Goal: Transaction & Acquisition: Purchase product/service

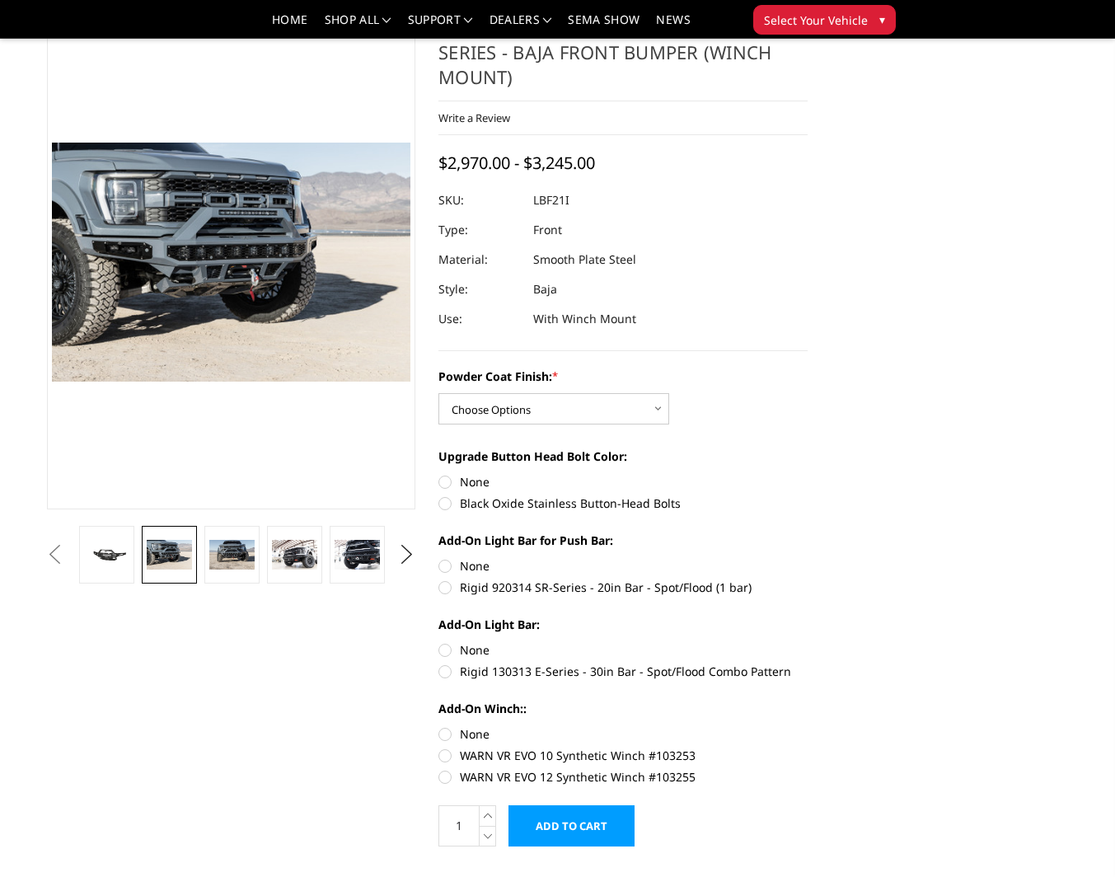
scroll to position [0, 503]
click at [228, 559] on img at bounding box center [230, 555] width 45 height 30
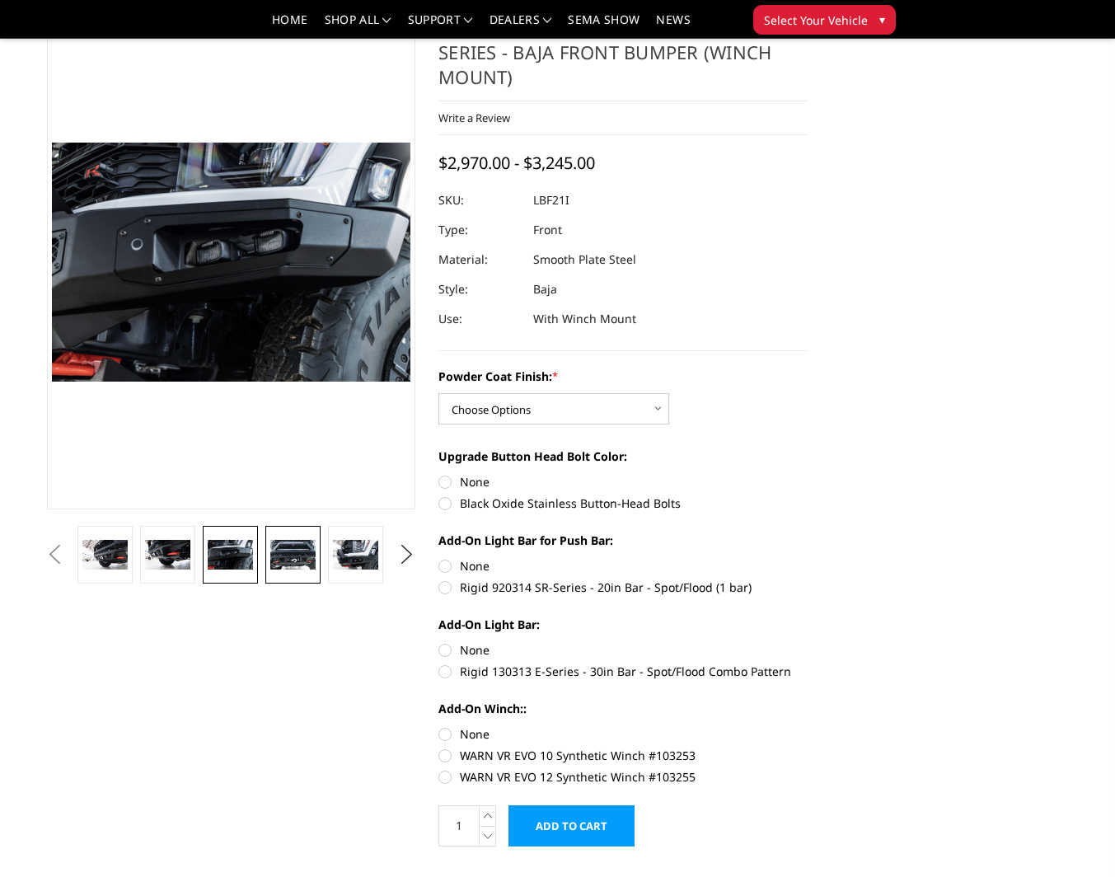
click at [289, 560] on img at bounding box center [292, 555] width 45 height 30
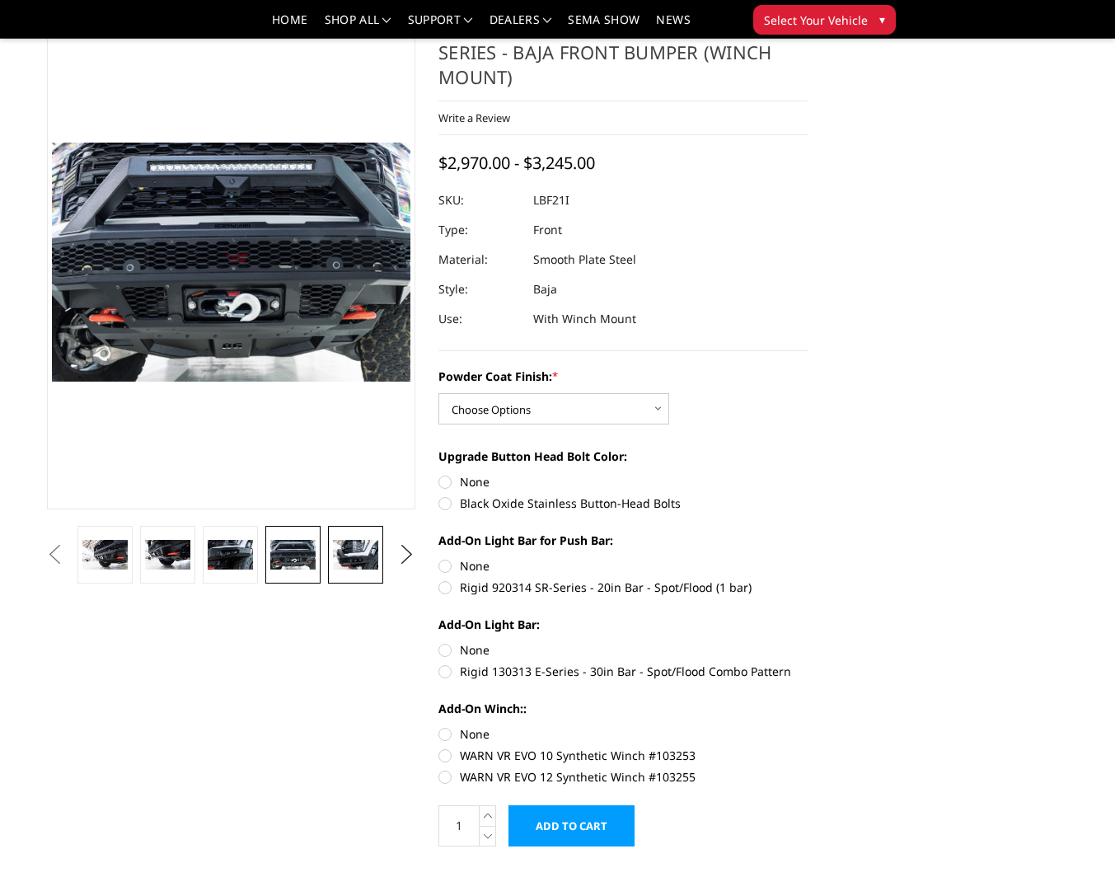
click at [354, 550] on img at bounding box center [355, 555] width 45 height 30
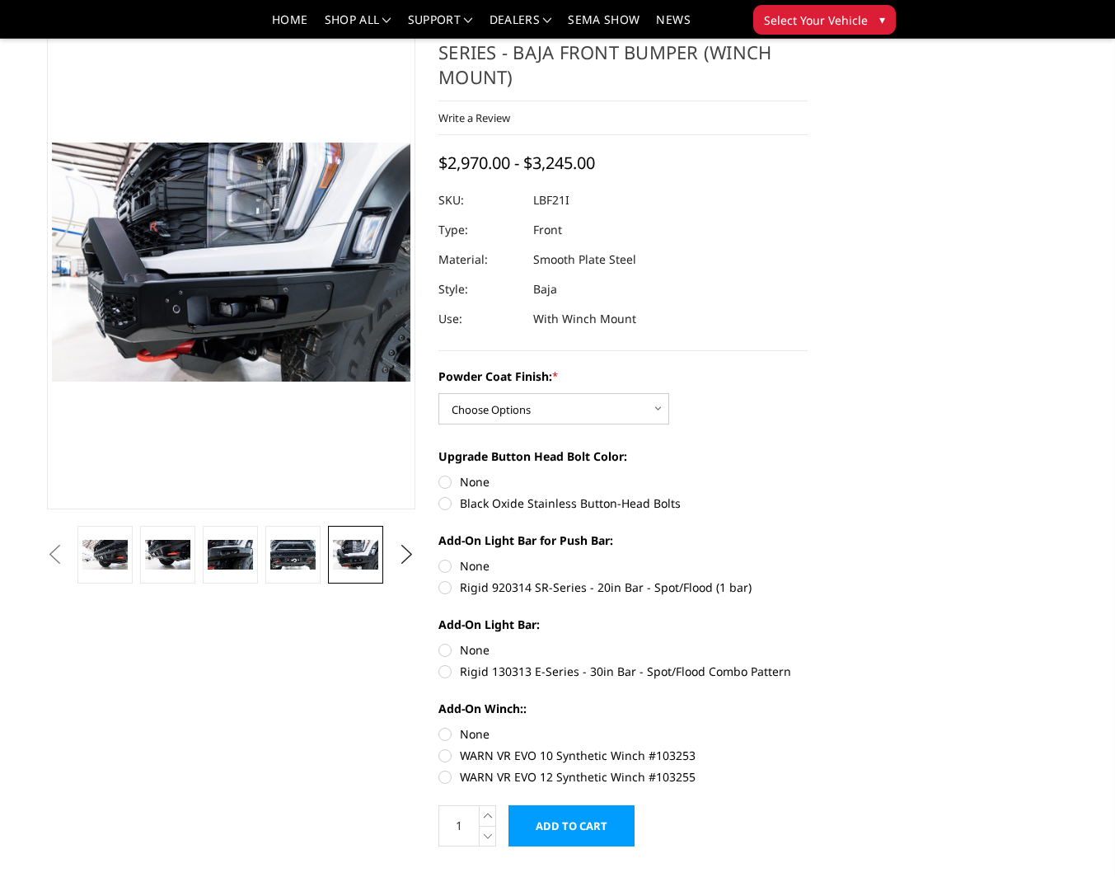
click at [406, 550] on button "Next" at bounding box center [407, 554] width 25 height 25
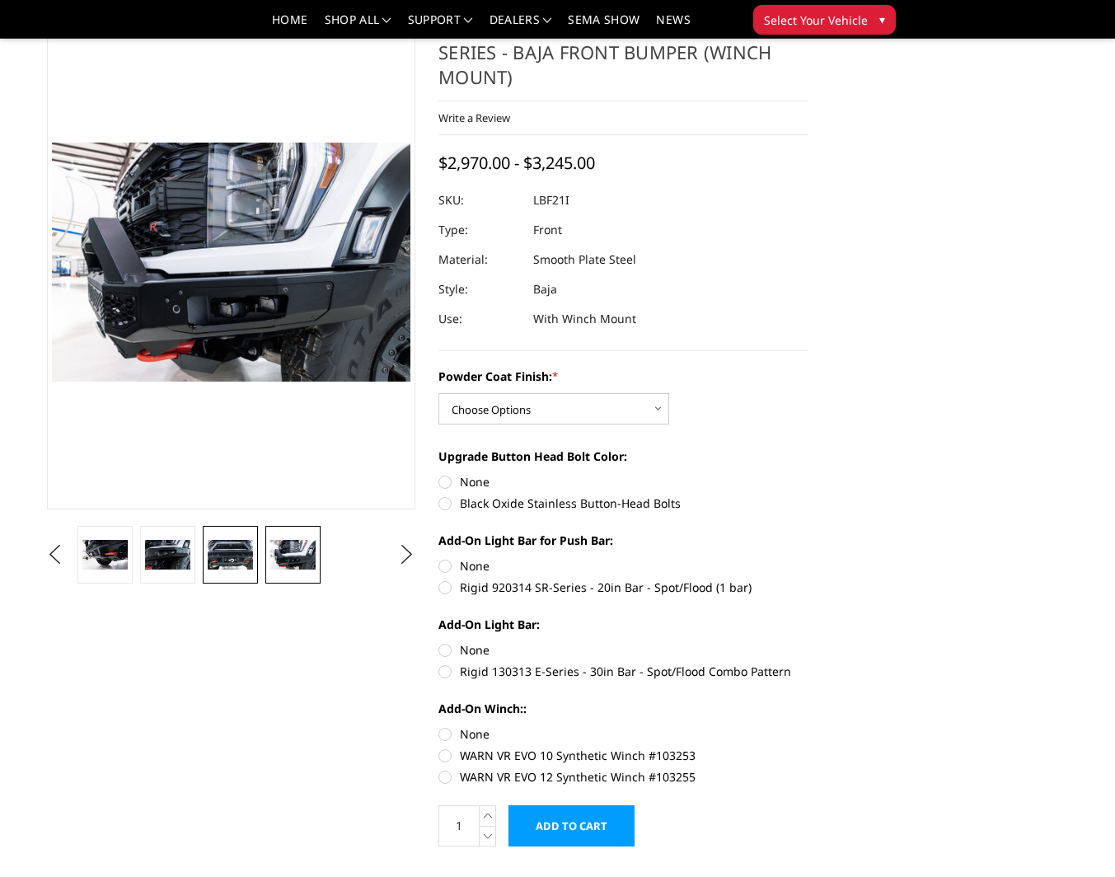
click at [240, 556] on img at bounding box center [230, 555] width 45 height 30
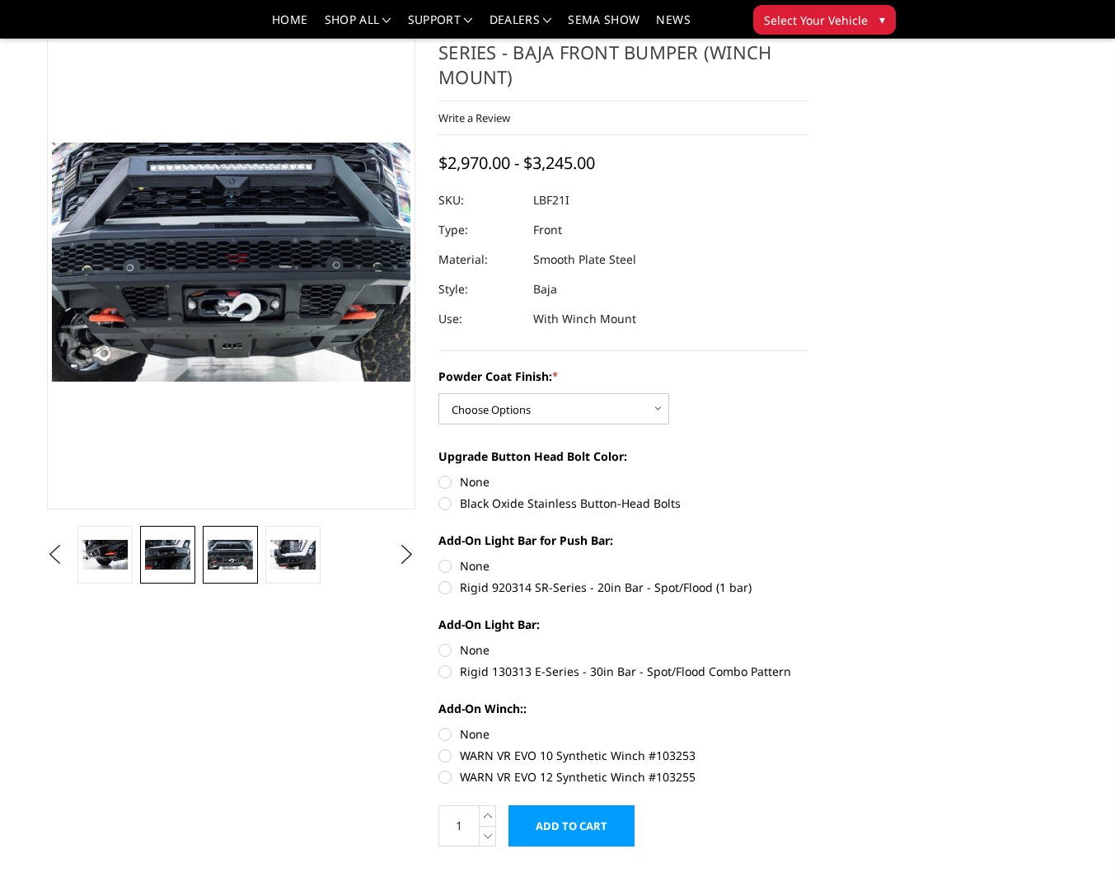
click at [180, 556] on img at bounding box center [167, 555] width 45 height 30
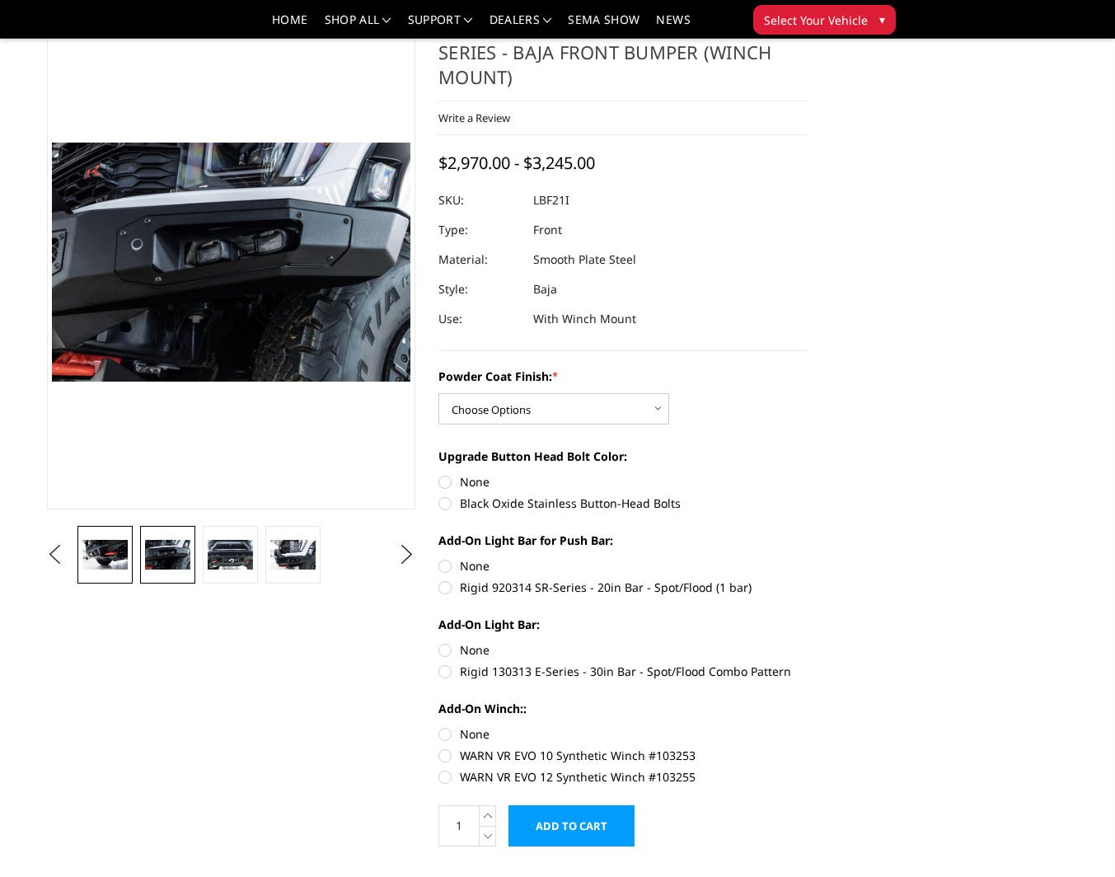
click at [116, 558] on img at bounding box center [104, 555] width 45 height 30
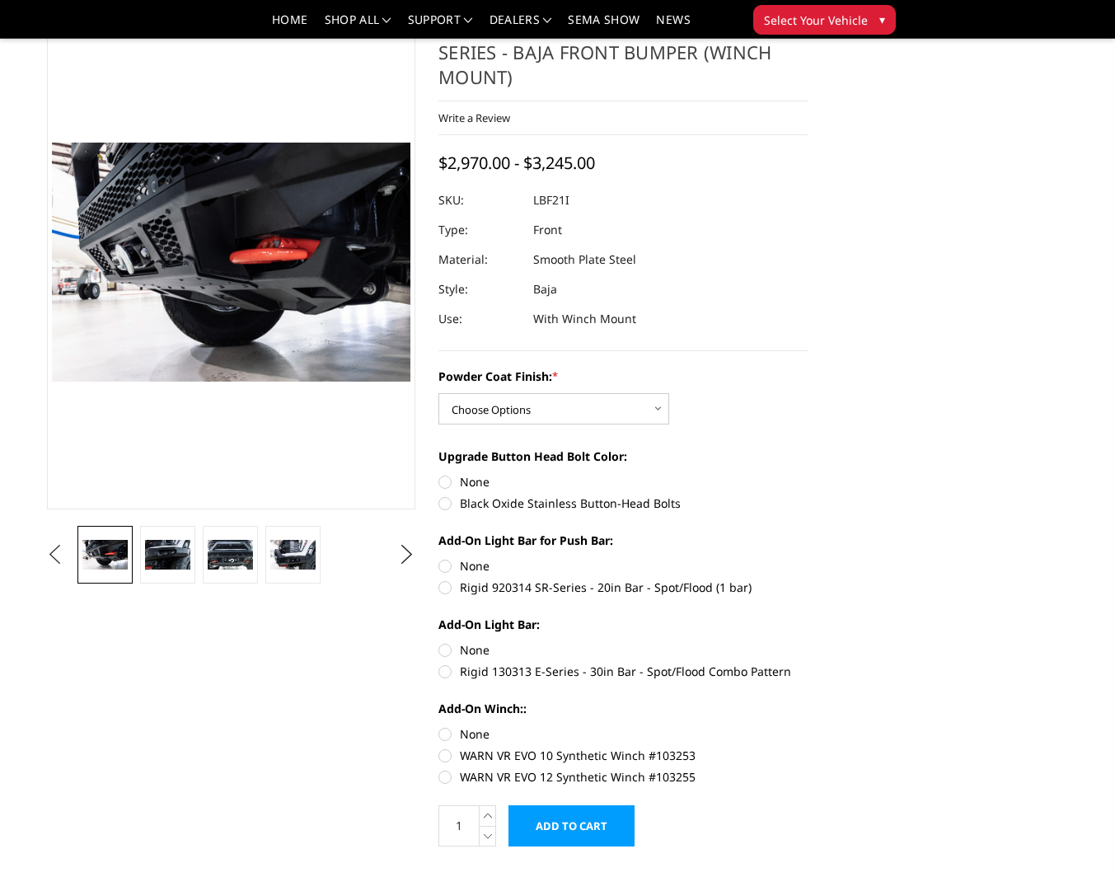
click at [47, 556] on button "Previous" at bounding box center [55, 554] width 25 height 25
click at [68, 556] on button "Previous" at bounding box center [55, 554] width 25 height 25
click at [68, 554] on button "Previous" at bounding box center [55, 554] width 25 height 25
click at [116, 561] on img at bounding box center [104, 555] width 45 height 30
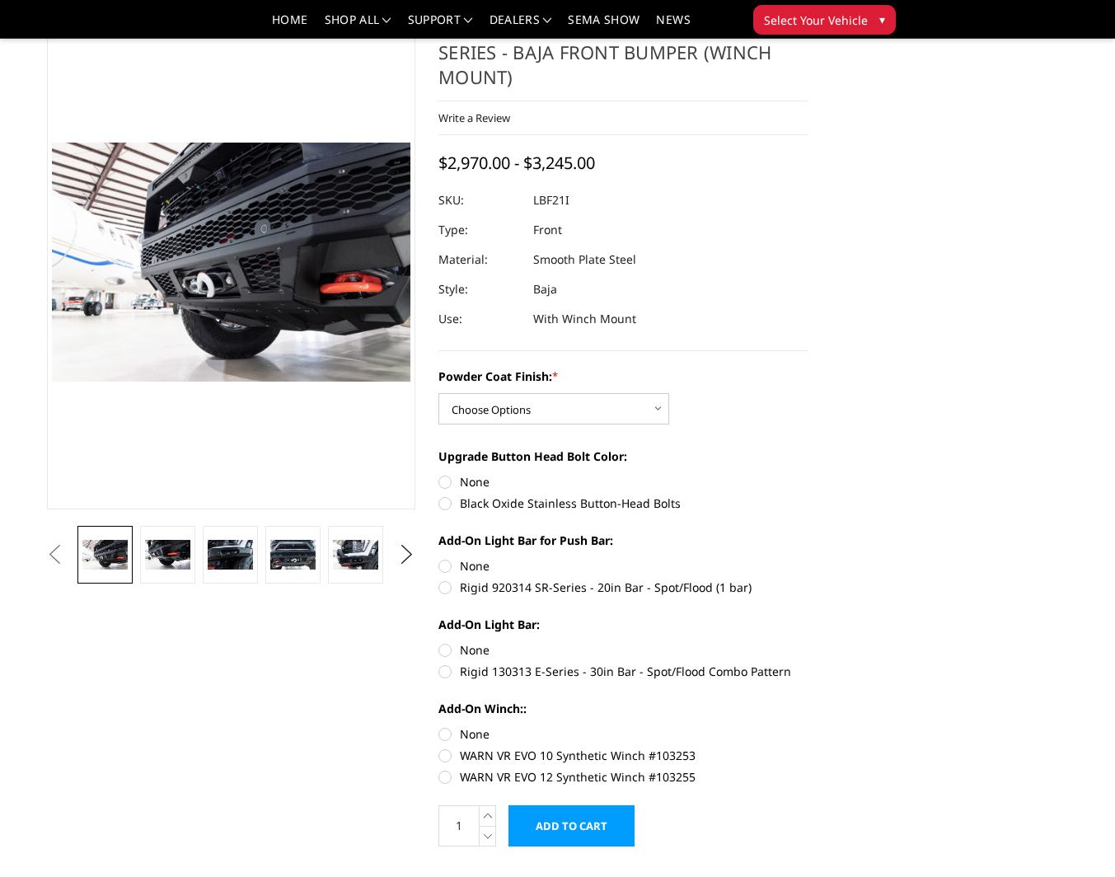
click at [49, 555] on button "Previous" at bounding box center [55, 554] width 25 height 25
click at [185, 556] on img at bounding box center [167, 555] width 45 height 30
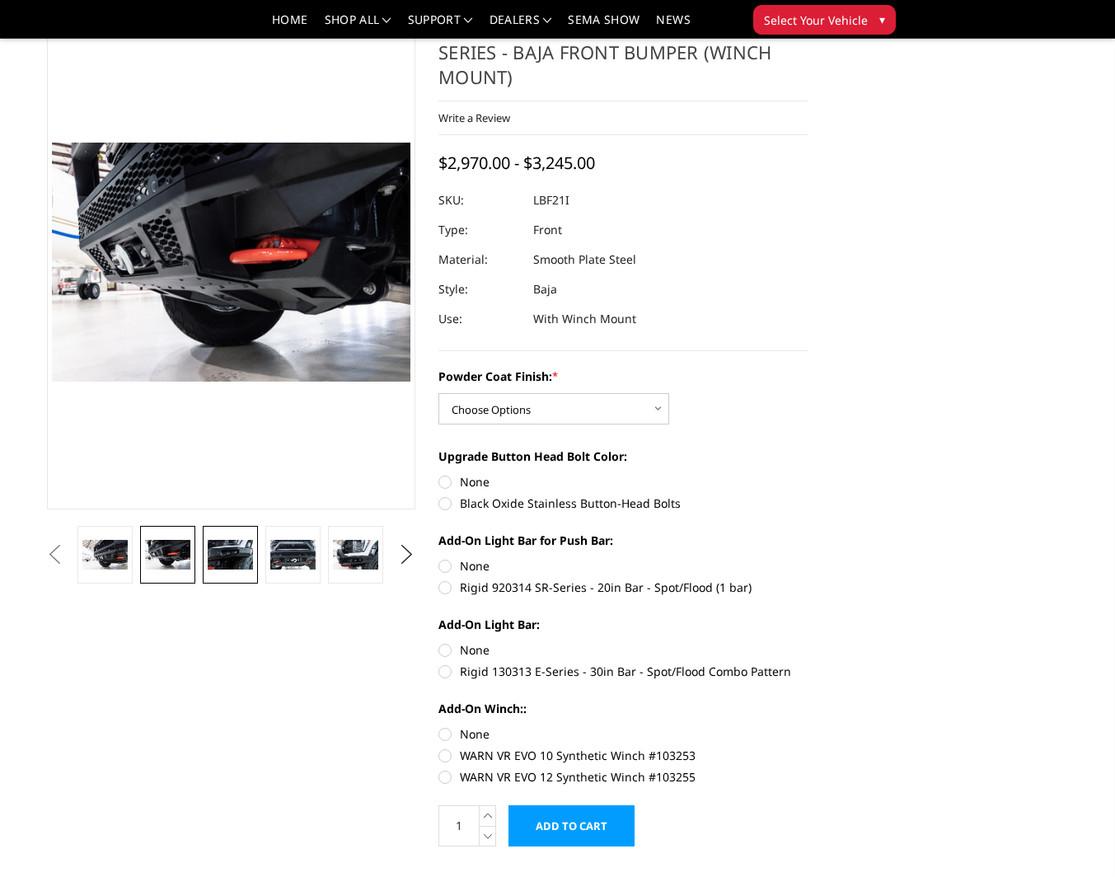
click at [256, 553] on link at bounding box center [230, 555] width 54 height 58
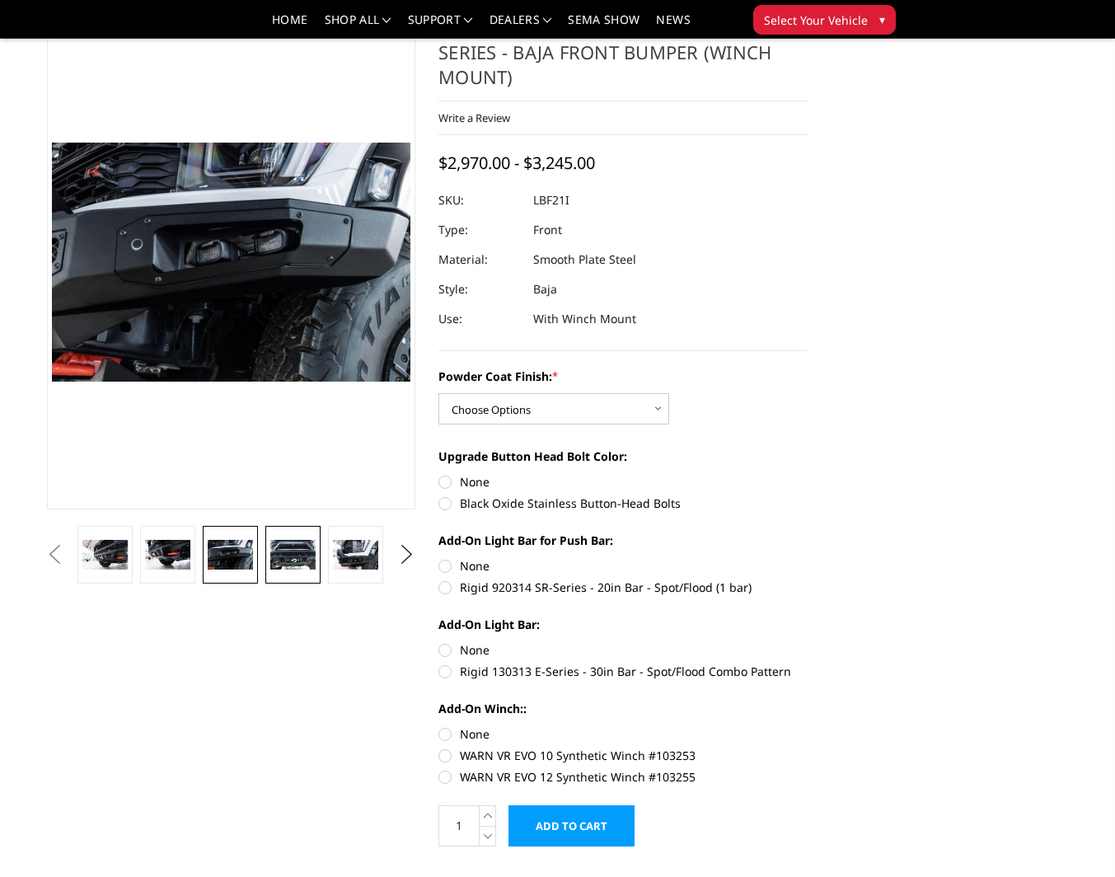
click at [304, 553] on img at bounding box center [292, 555] width 45 height 30
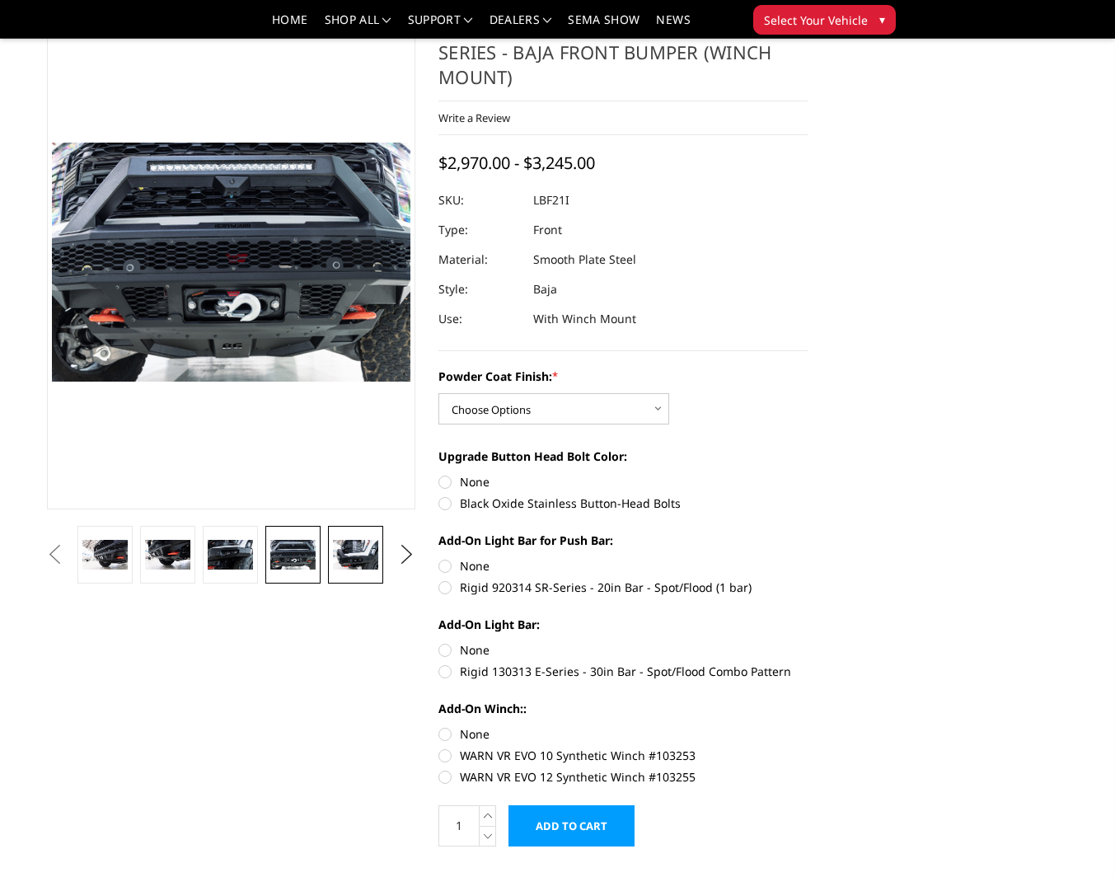
click at [369, 556] on img at bounding box center [355, 555] width 45 height 30
